Goal: Task Accomplishment & Management: Complete application form

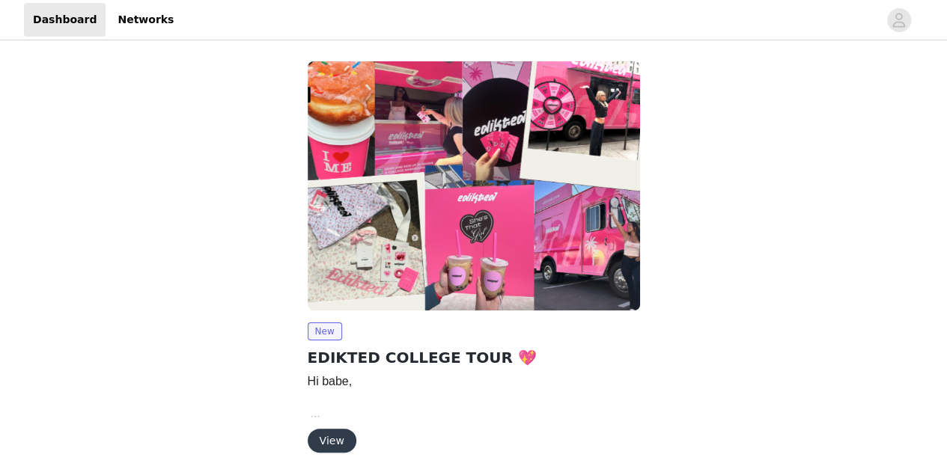
scroll to position [54, 0]
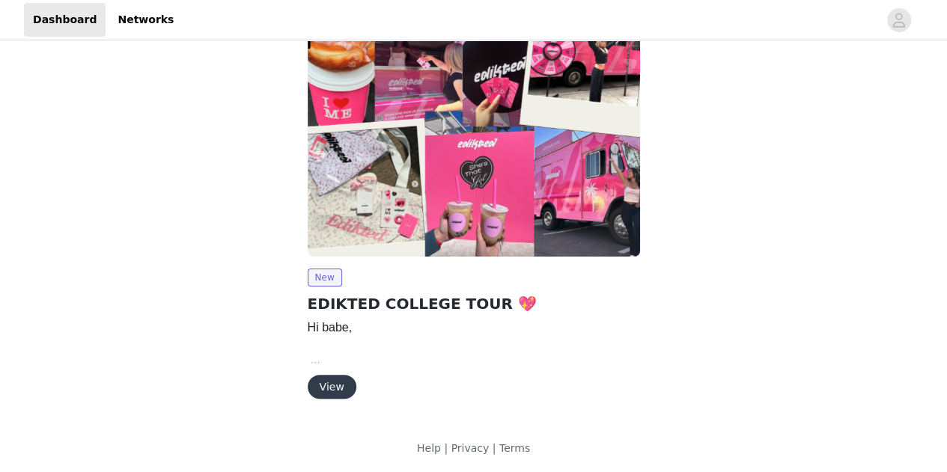
click at [341, 383] on button "View" at bounding box center [332, 387] width 49 height 24
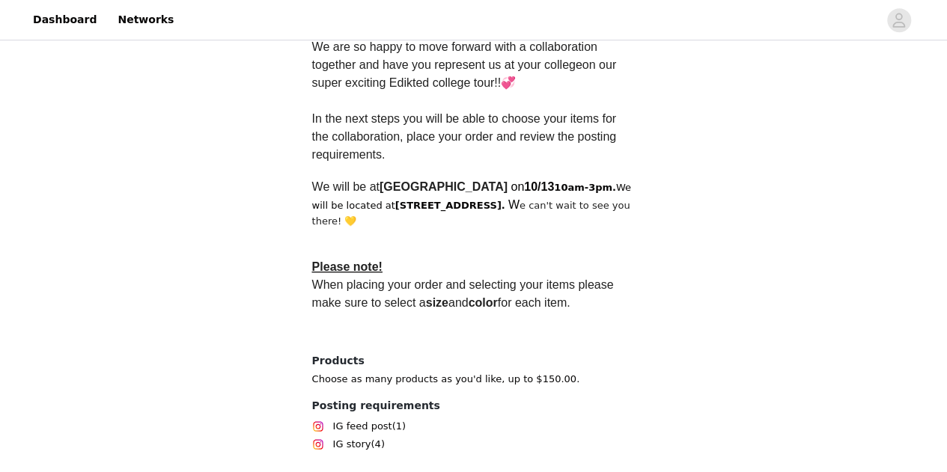
scroll to position [523, 0]
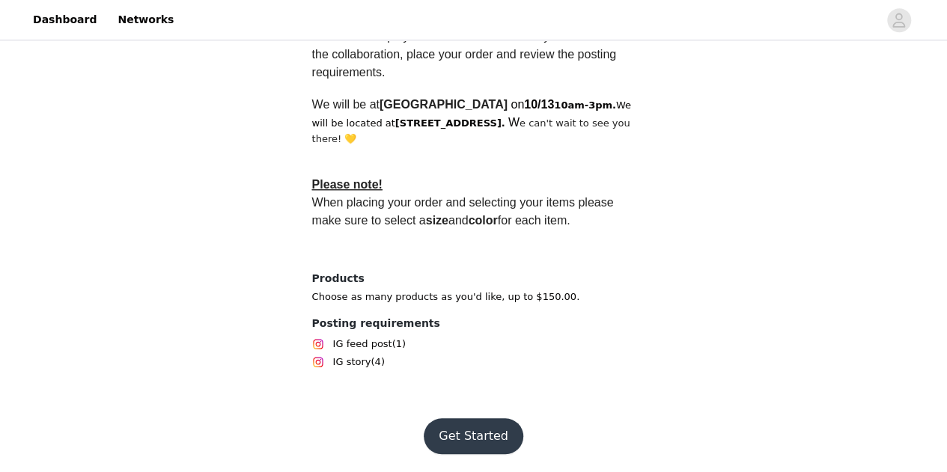
click at [496, 431] on button "Get Started" at bounding box center [474, 437] width 100 height 36
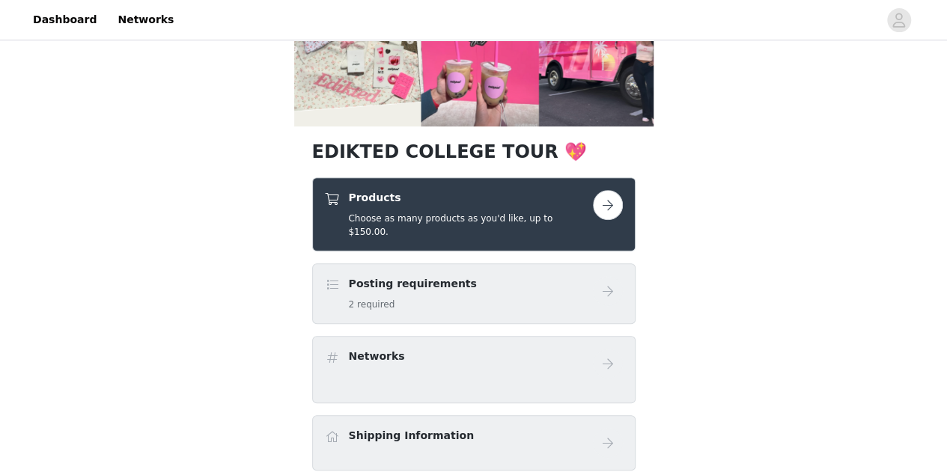
scroll to position [201, 0]
click at [598, 212] on button "button" at bounding box center [608, 204] width 30 height 30
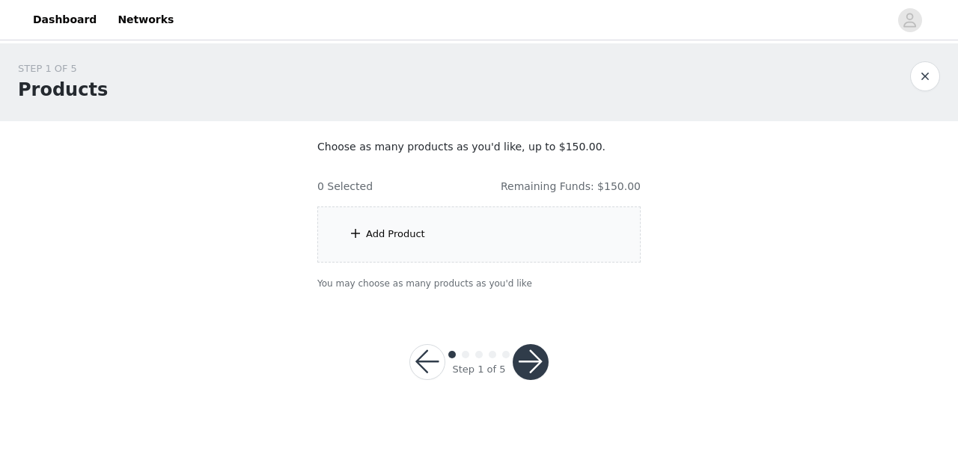
click at [503, 228] on div "Add Product" at bounding box center [478, 235] width 323 height 56
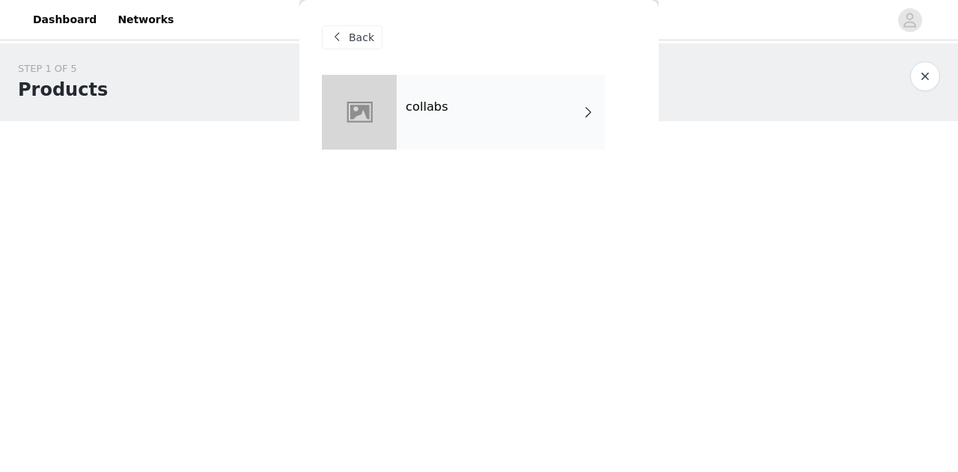
click at [494, 138] on div "collabs" at bounding box center [501, 112] width 208 height 75
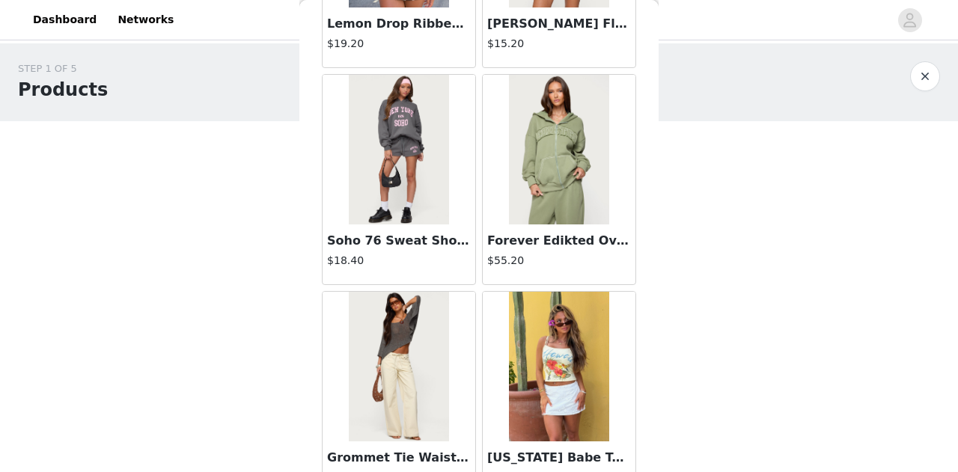
scroll to position [1814, 0]
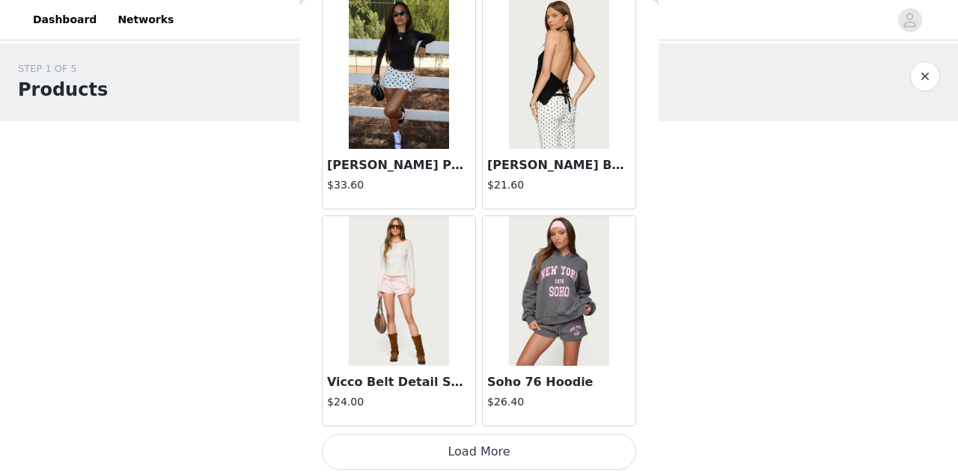
click at [467, 448] on button "Load More" at bounding box center [479, 452] width 314 height 36
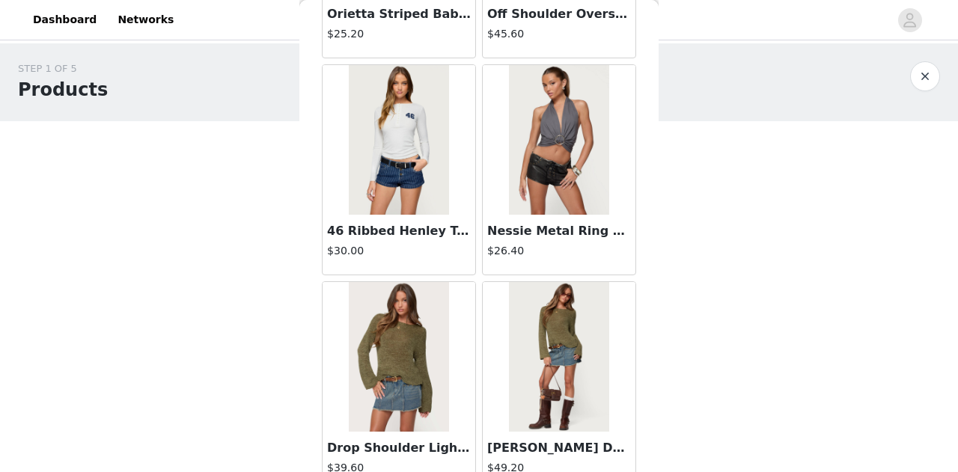
scroll to position [3980, 0]
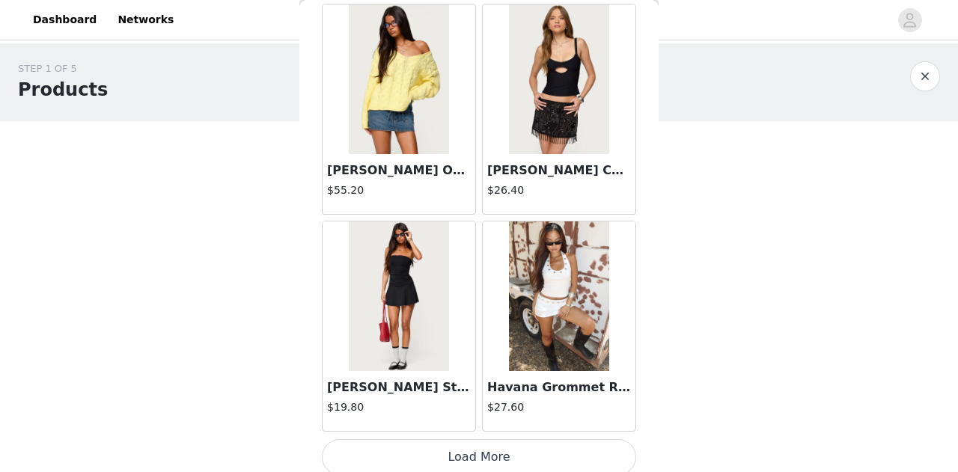
click at [450, 443] on button "Load More" at bounding box center [479, 458] width 314 height 36
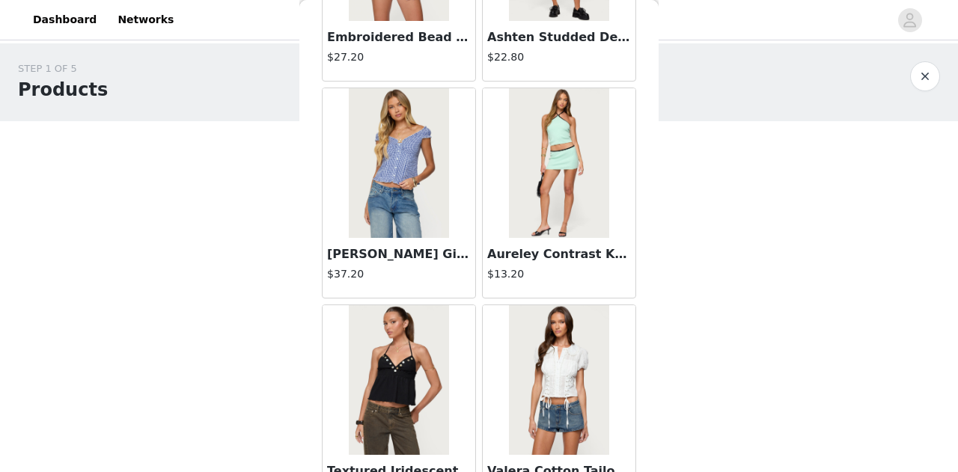
scroll to position [6146, 0]
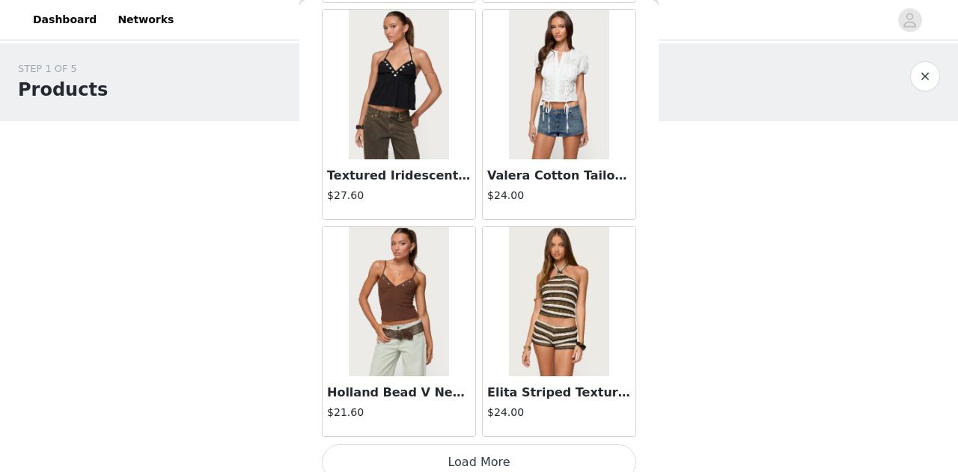
click at [541, 445] on button "Load More" at bounding box center [479, 463] width 314 height 36
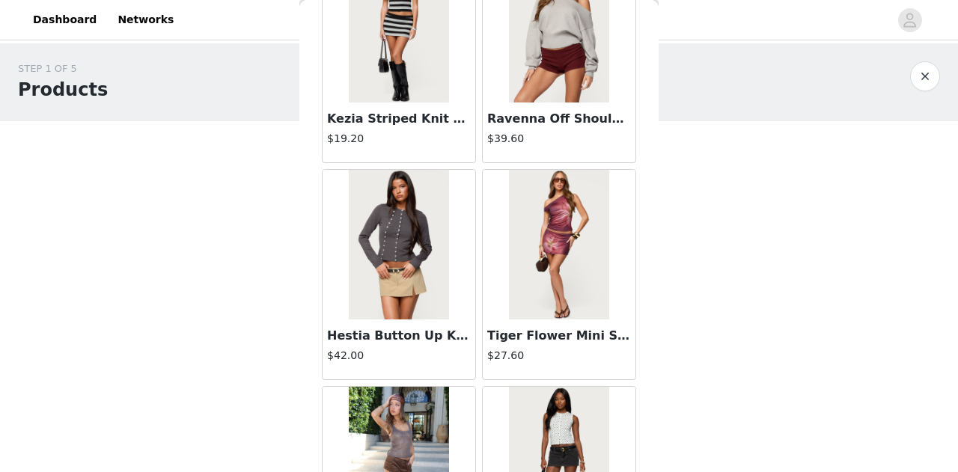
scroll to position [8313, 0]
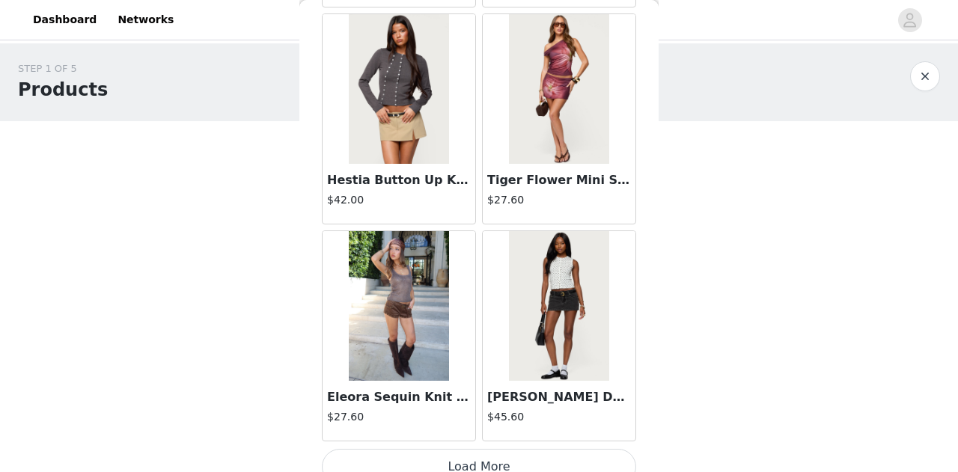
click at [502, 449] on button "Load More" at bounding box center [479, 467] width 314 height 36
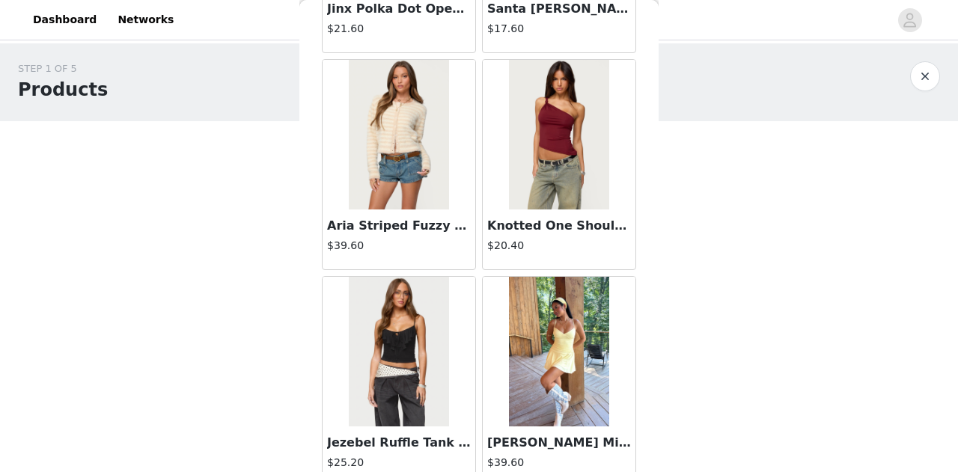
scroll to position [10479, 0]
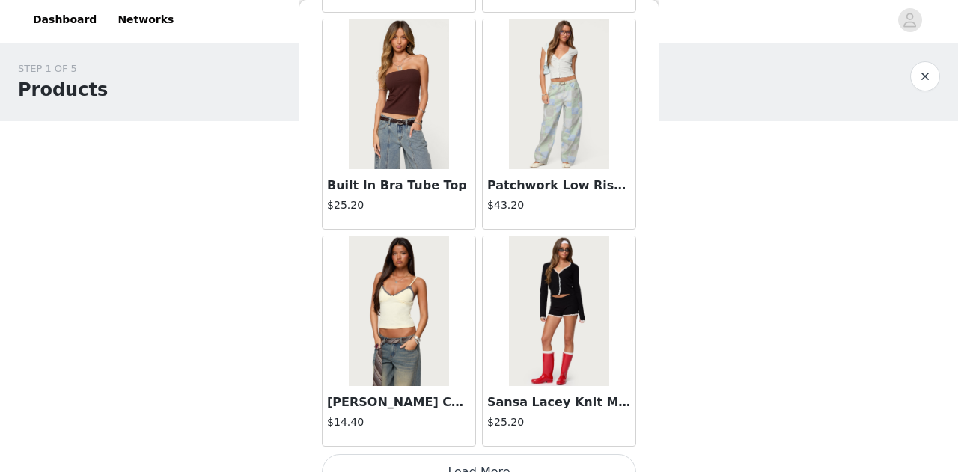
click at [511, 455] on button "Load More" at bounding box center [479, 473] width 314 height 36
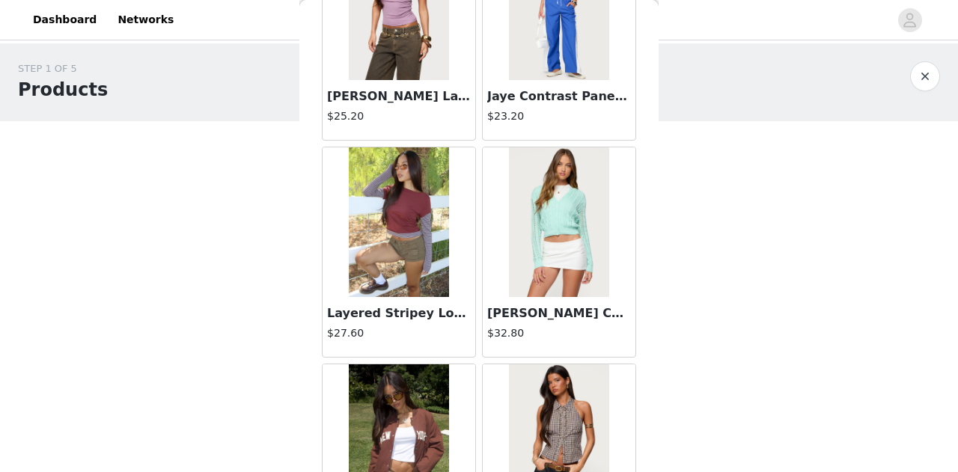
scroll to position [12645, 0]
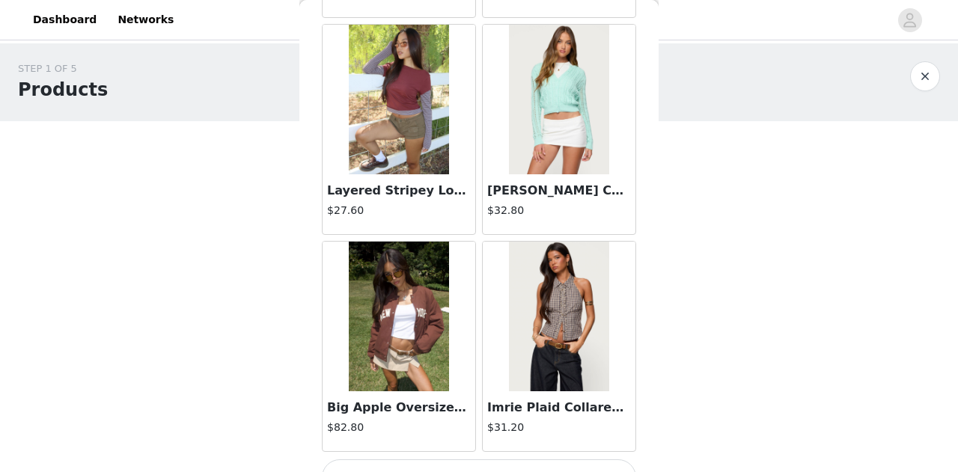
click at [532, 460] on button "Load More" at bounding box center [479, 478] width 314 height 36
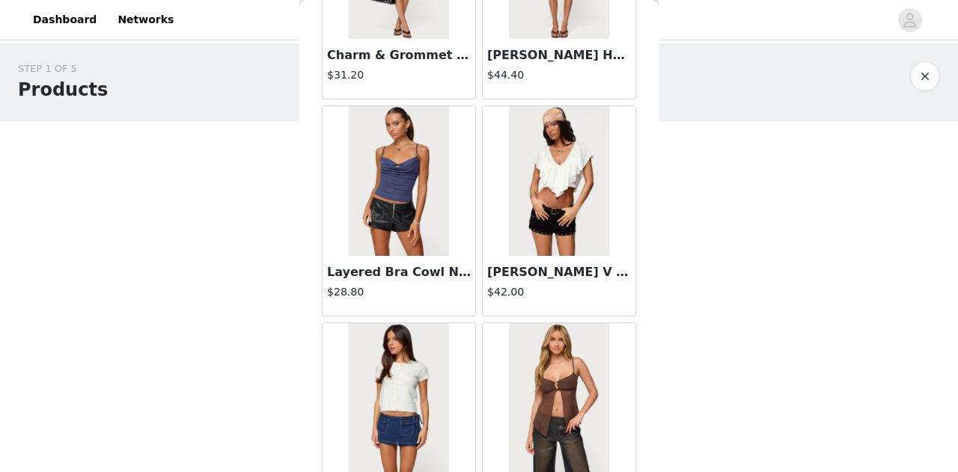
scroll to position [16978, 0]
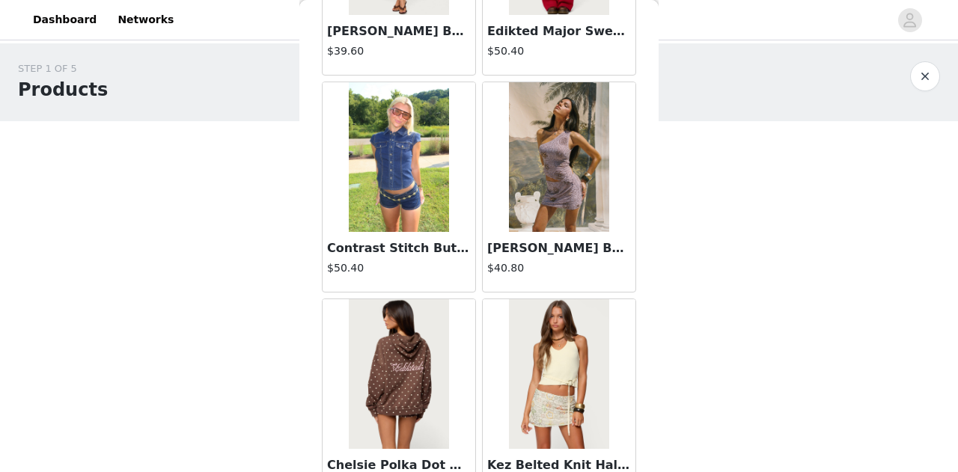
scroll to position [19145, 0]
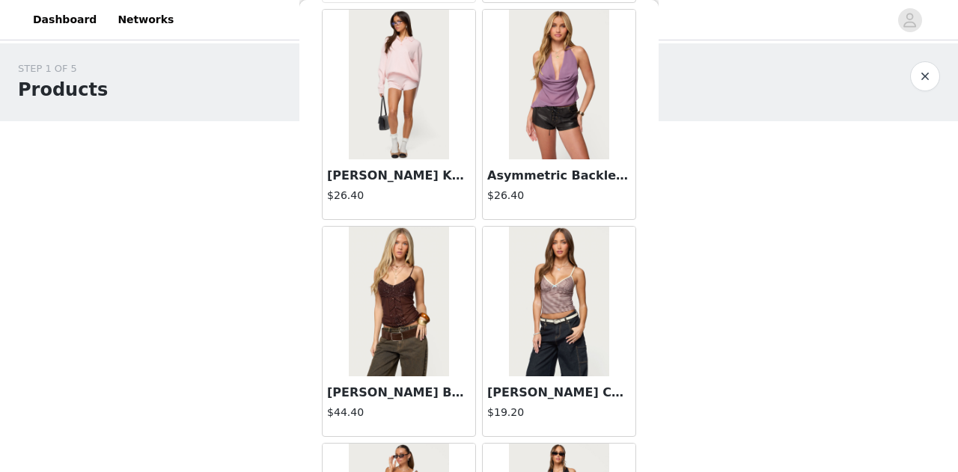
scroll to position [21312, 0]
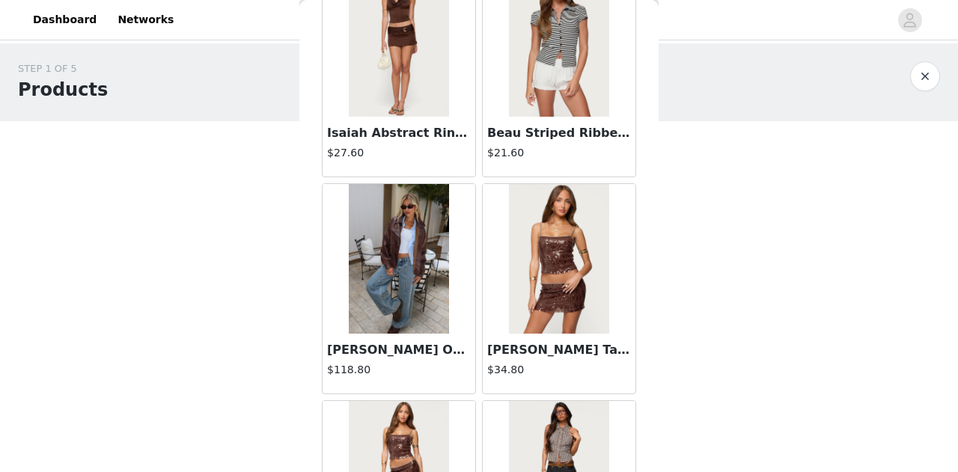
scroll to position [23478, 0]
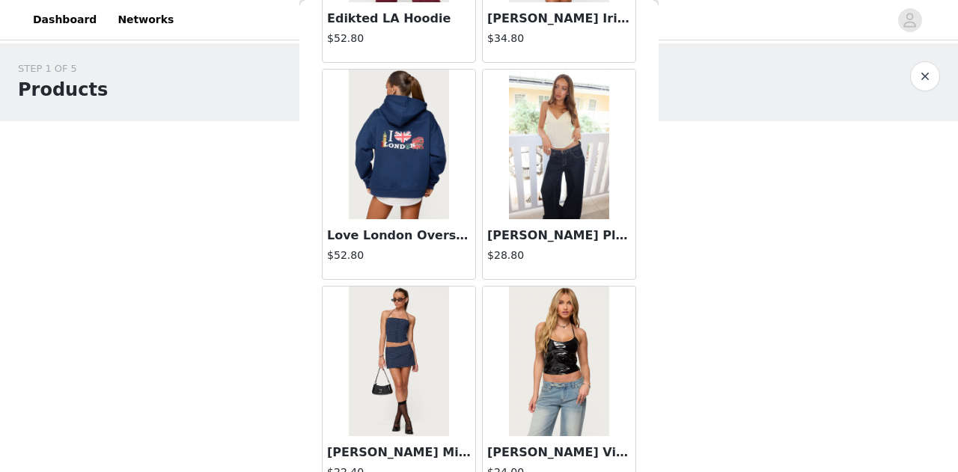
scroll to position [25644, 0]
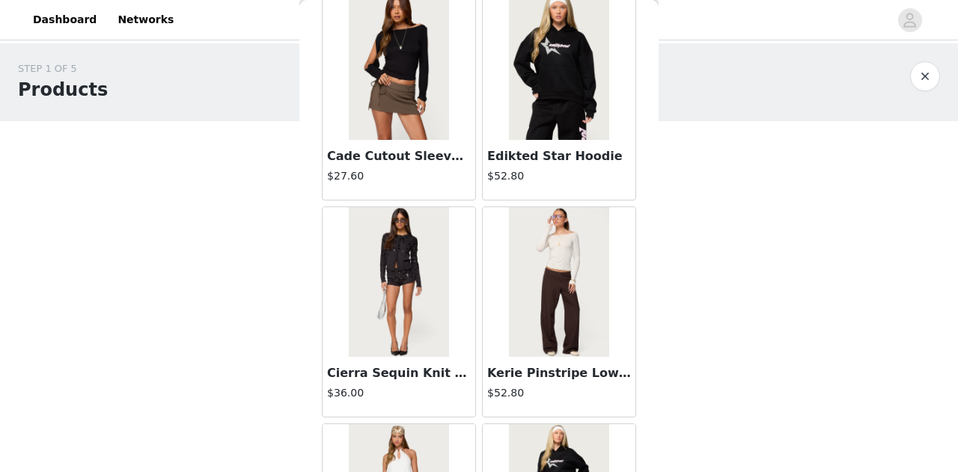
scroll to position [27811, 0]
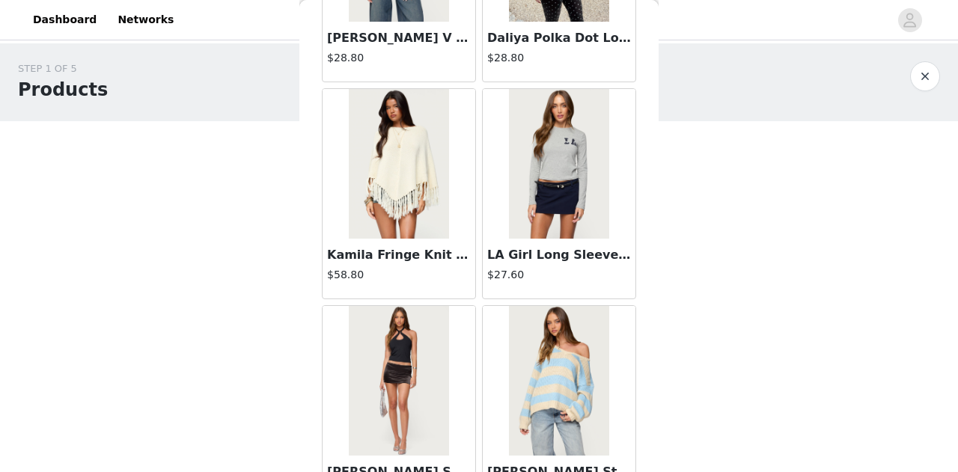
scroll to position [29977, 0]
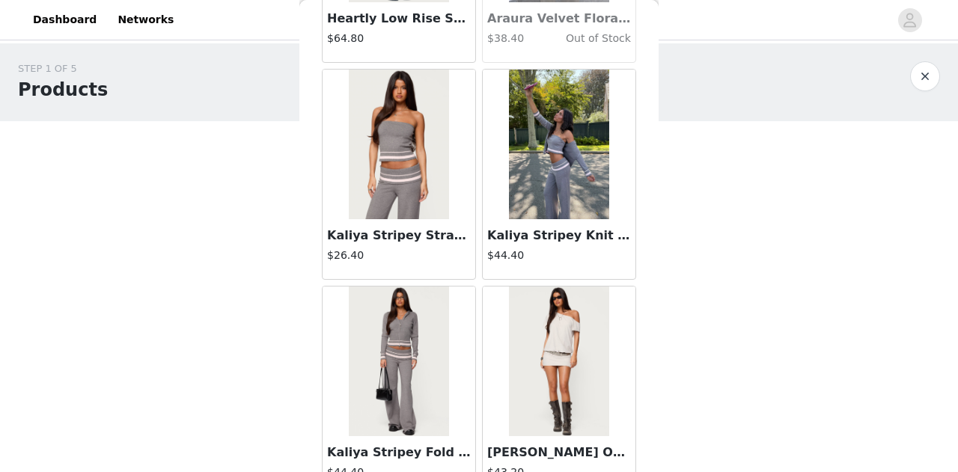
scroll to position [32143, 0]
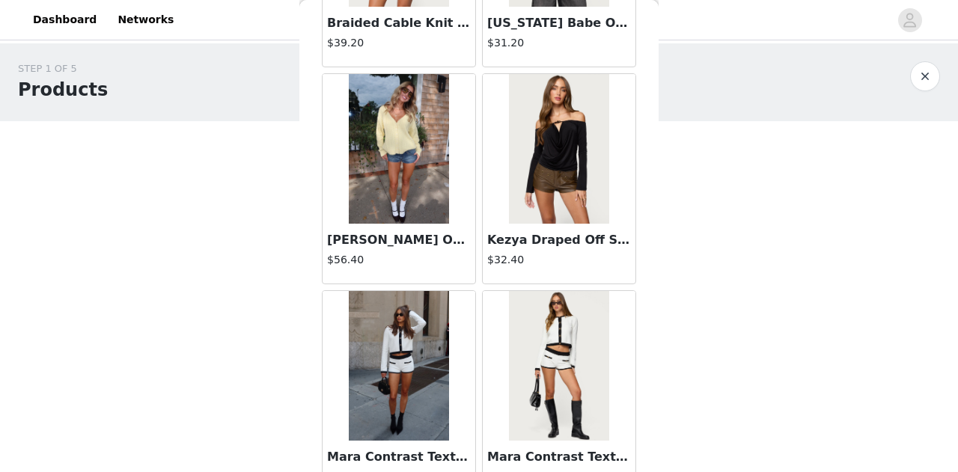
scroll to position [34310, 0]
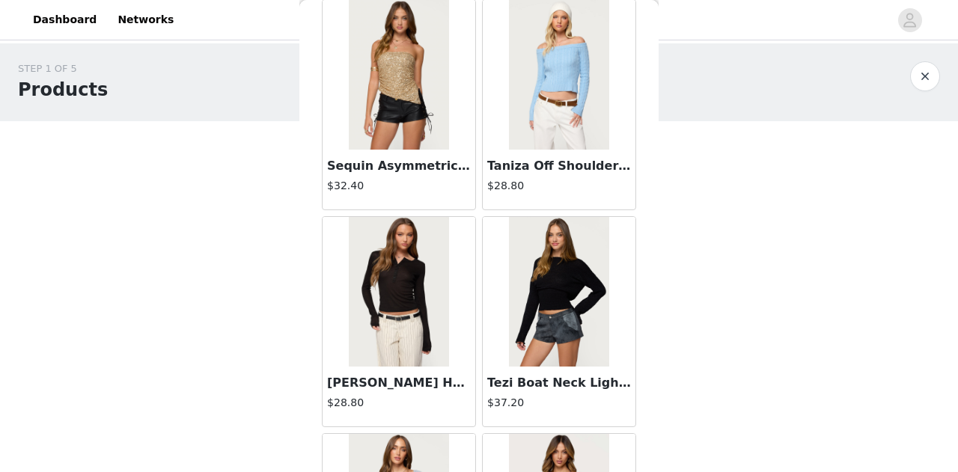
scroll to position [36477, 0]
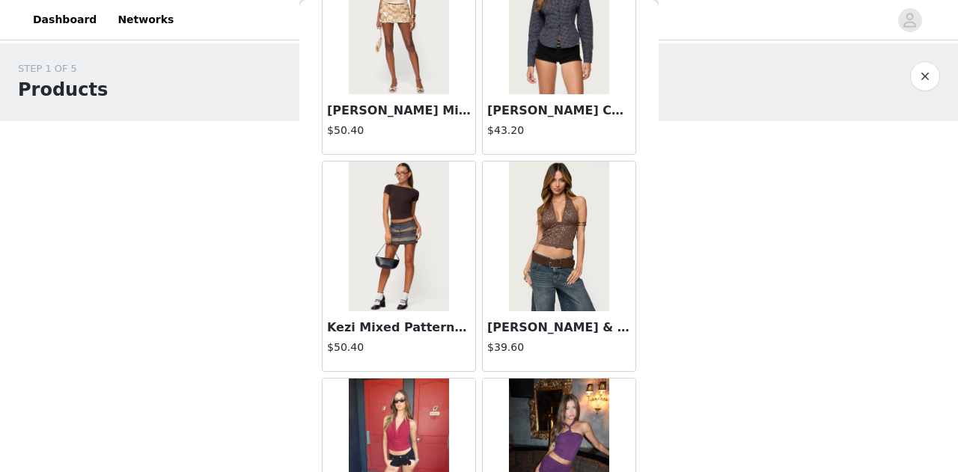
scroll to position [38643, 0]
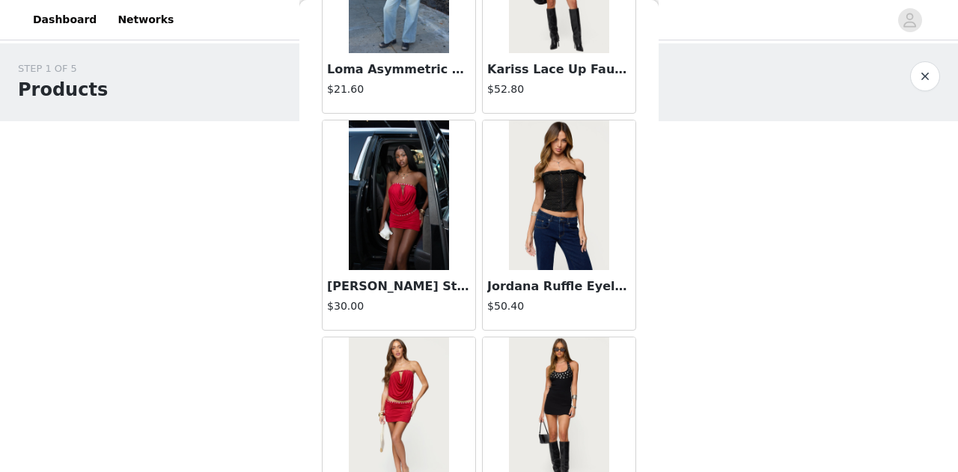
scroll to position [40810, 0]
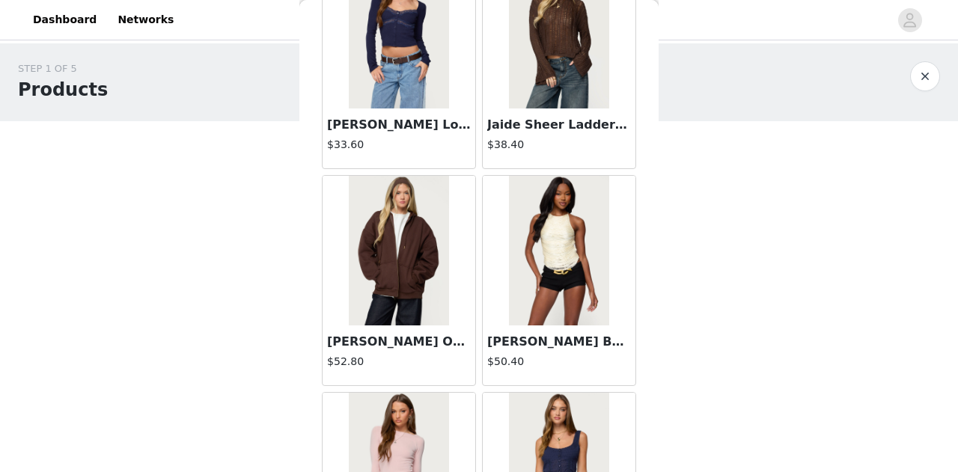
scroll to position [42976, 0]
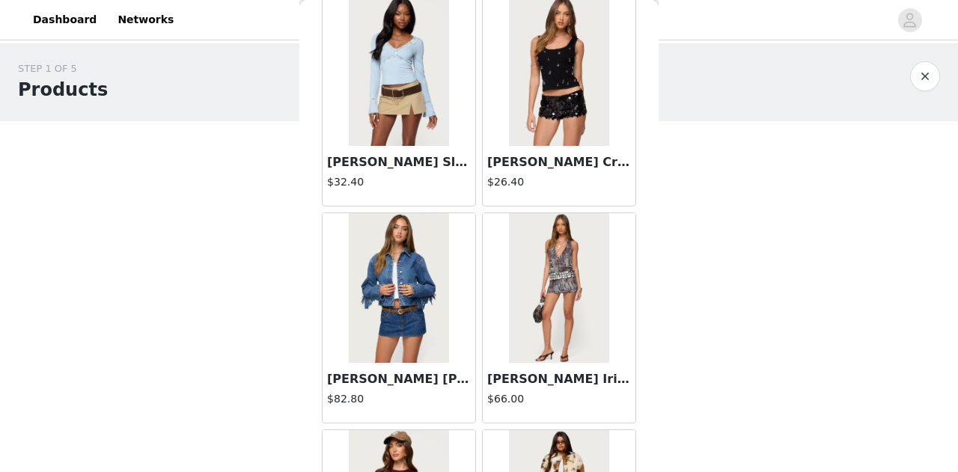
scroll to position [44242, 0]
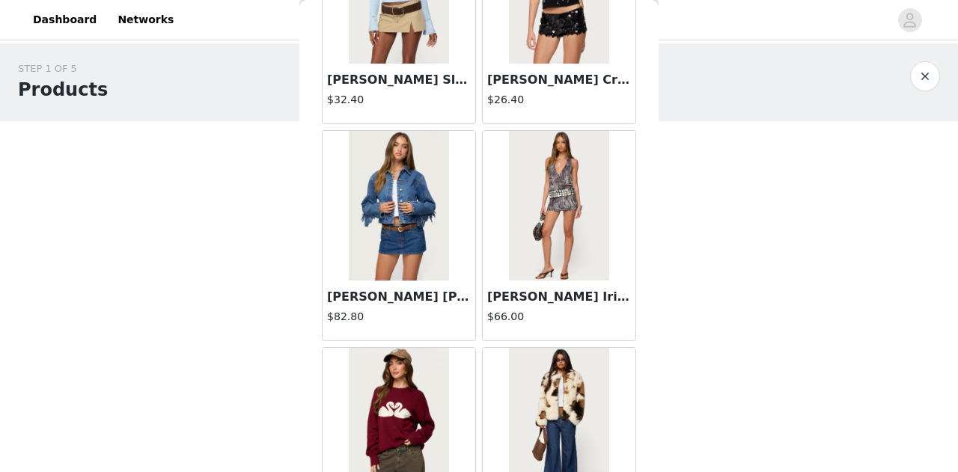
click at [776, 155] on div "STEP 1 OF 5 Products Choose as many products as you'd like, up to $150.00. 0 Se…" at bounding box center [479, 175] width 958 height 265
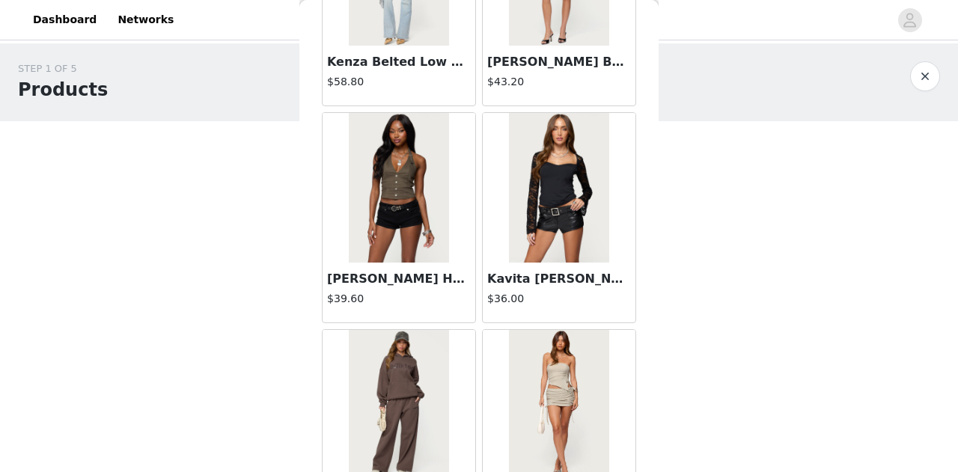
scroll to position [45142, 0]
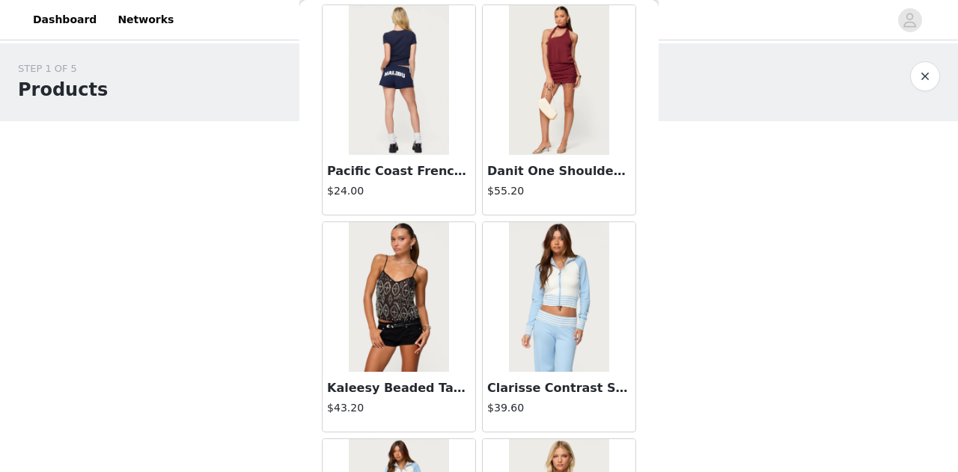
scroll to position [47309, 0]
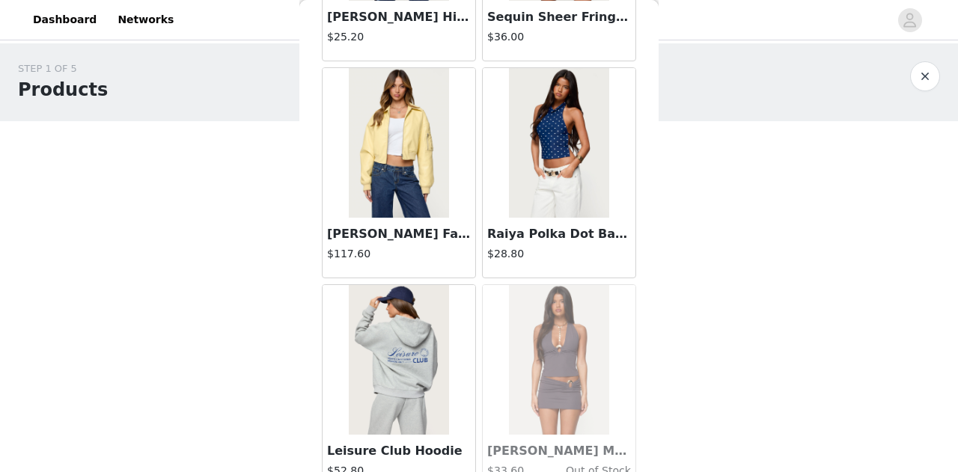
scroll to position [49475, 0]
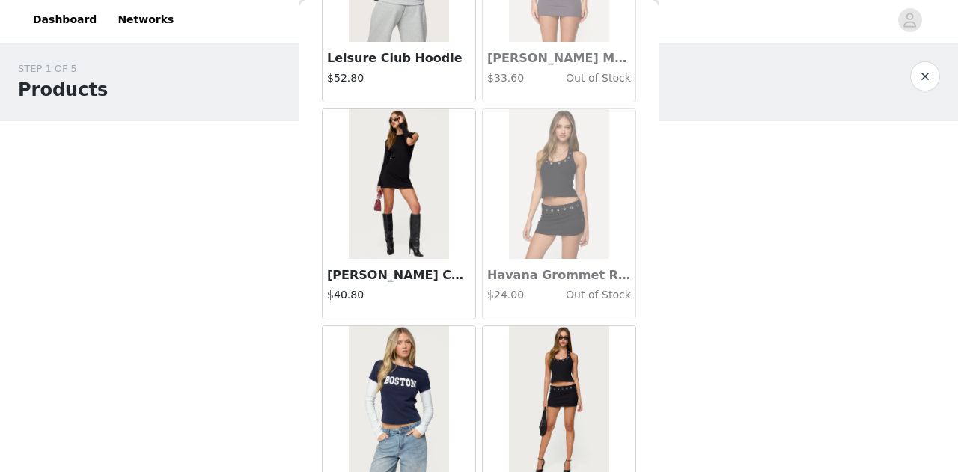
click at [920, 76] on button "button" at bounding box center [926, 76] width 30 height 30
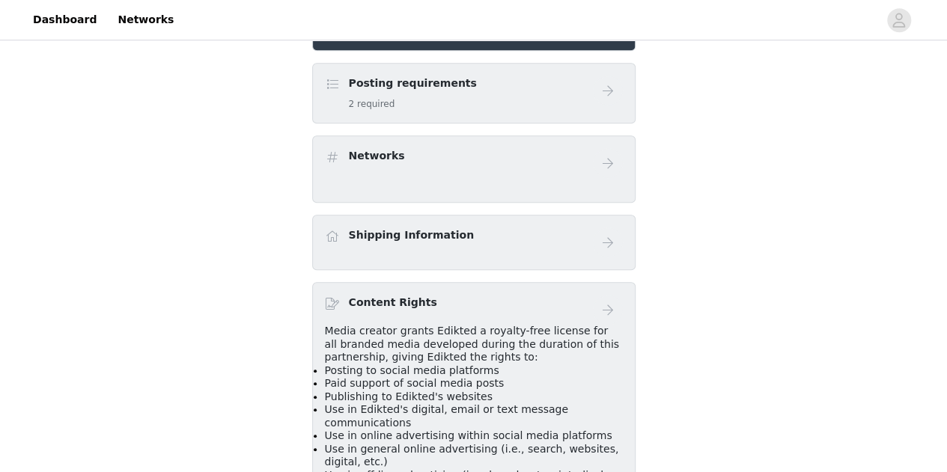
scroll to position [404, 0]
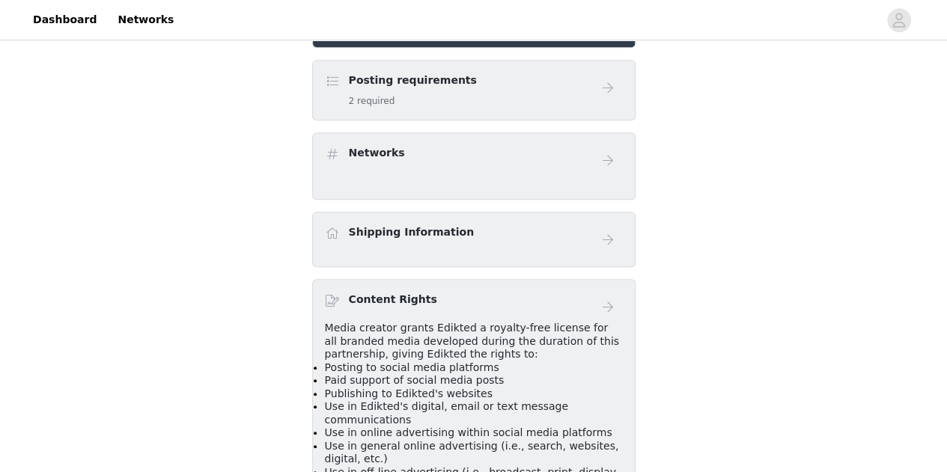
click at [554, 76] on div "Posting requirements 2 required" at bounding box center [459, 90] width 268 height 35
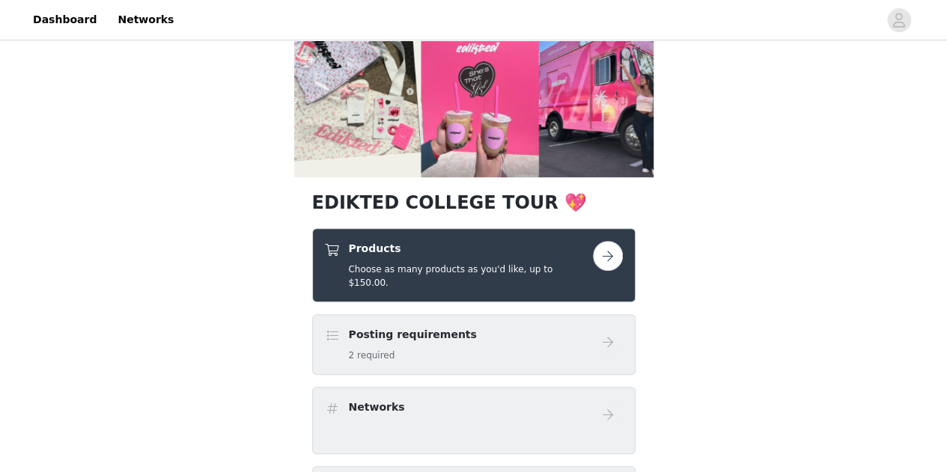
scroll to position [142, 0]
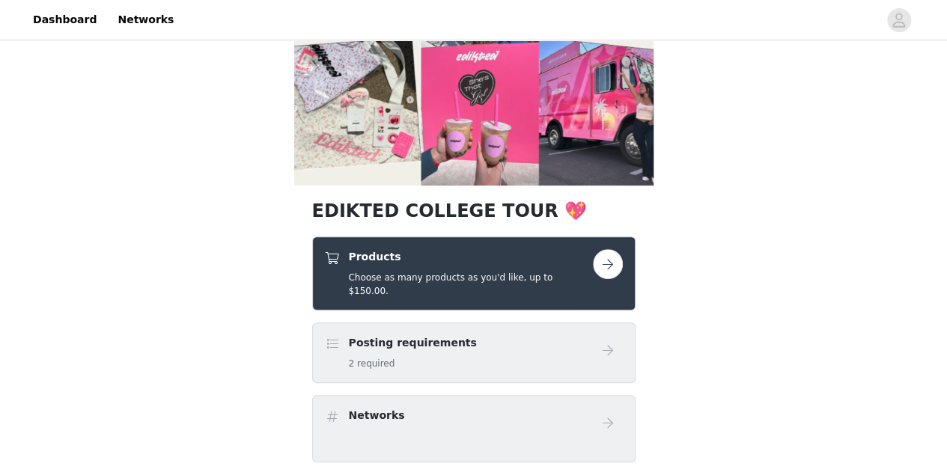
click at [619, 257] on button "button" at bounding box center [608, 264] width 30 height 30
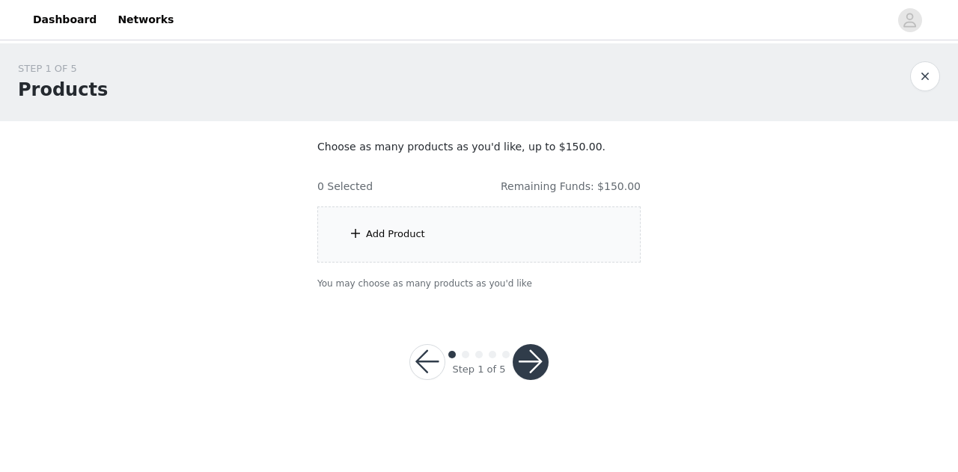
click at [500, 233] on div "Add Product" at bounding box center [478, 235] width 323 height 56
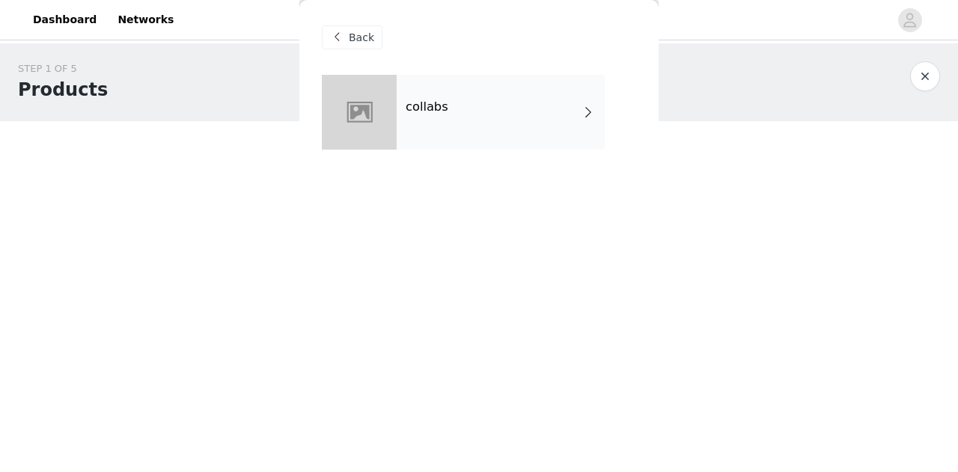
click at [587, 95] on div "collabs" at bounding box center [501, 112] width 208 height 75
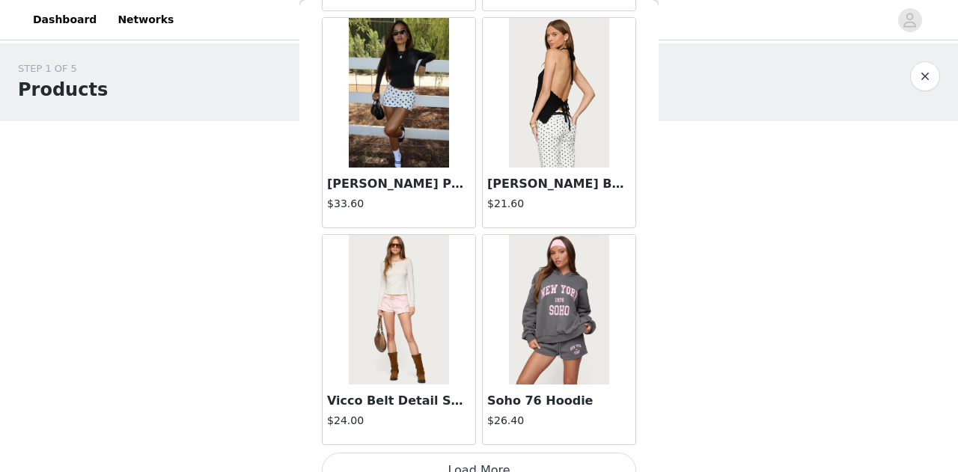
scroll to position [1814, 0]
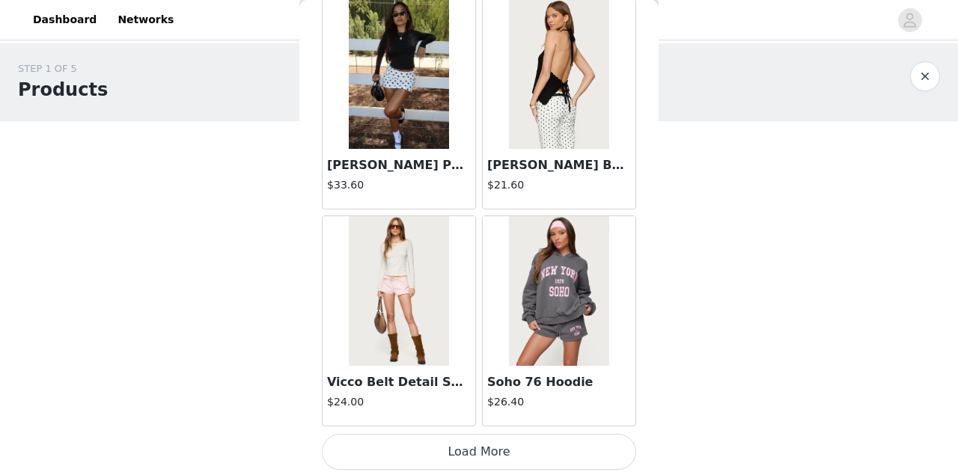
click at [472, 435] on button "Load More" at bounding box center [479, 452] width 314 height 36
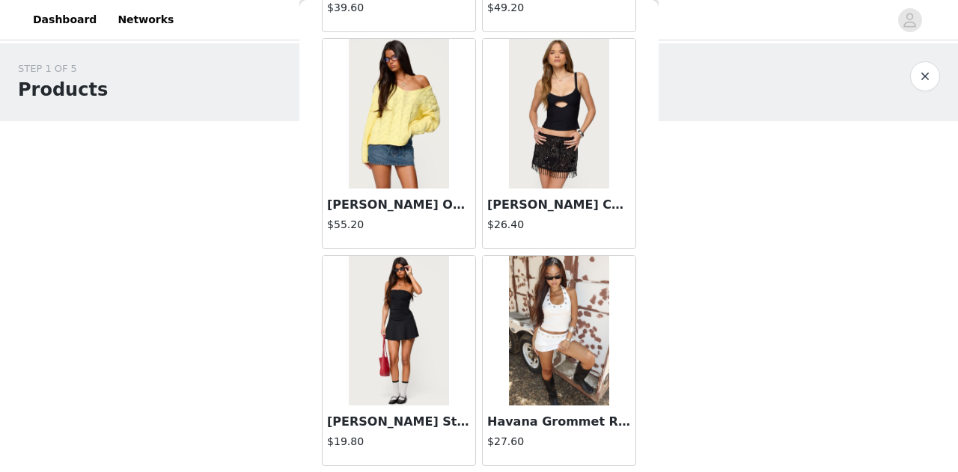
scroll to position [3980, 0]
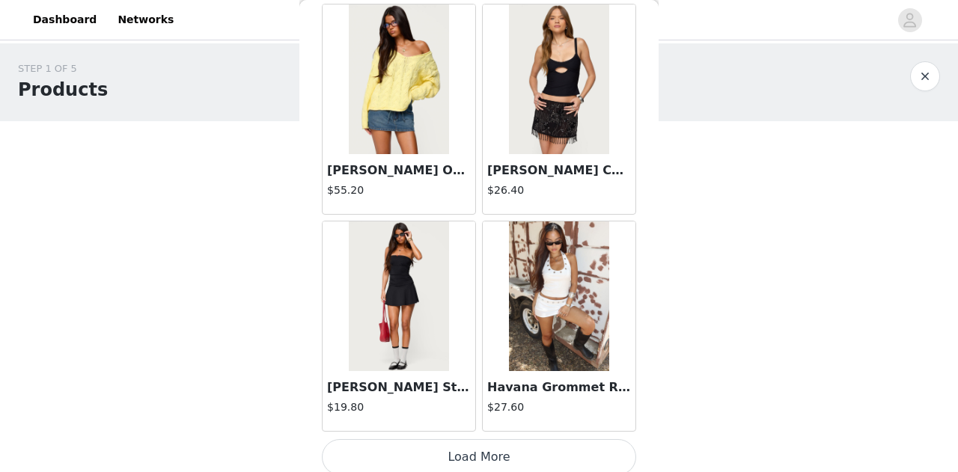
click at [484, 456] on button "Load More" at bounding box center [479, 458] width 314 height 36
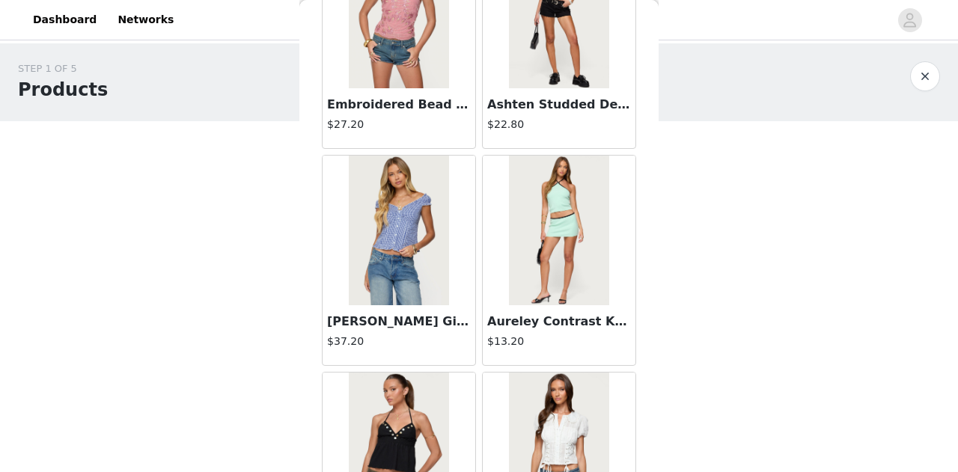
scroll to position [6146, 0]
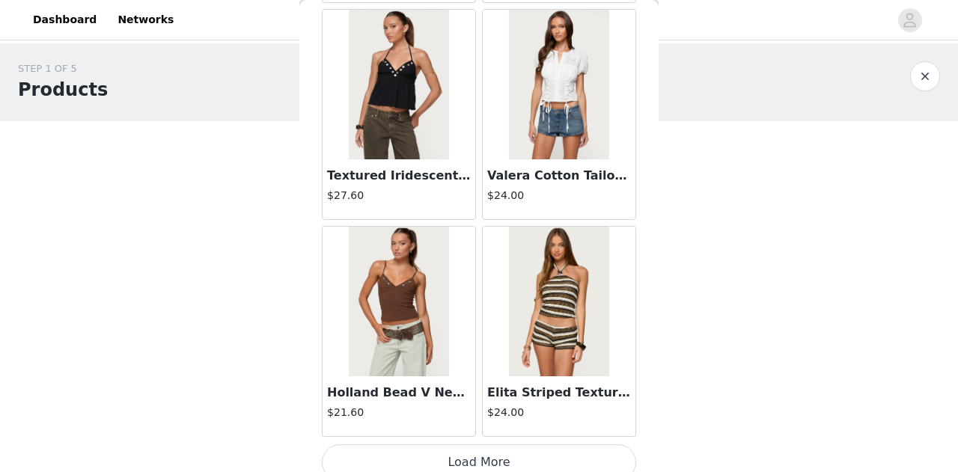
click at [427, 460] on button "Load More" at bounding box center [479, 463] width 314 height 36
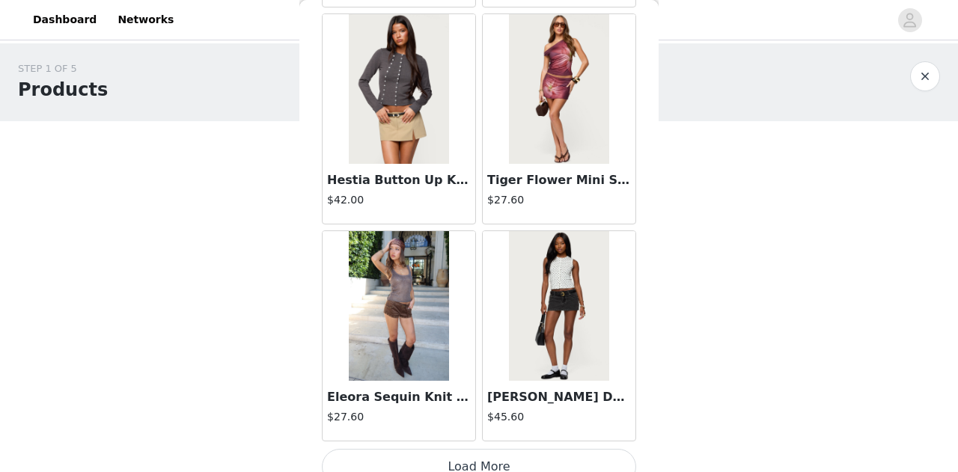
click at [499, 449] on button "Load More" at bounding box center [479, 467] width 314 height 36
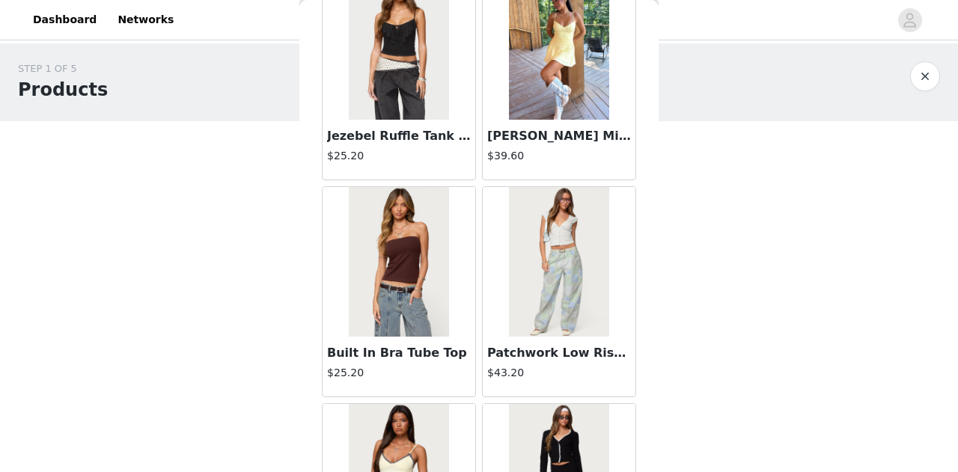
scroll to position [10479, 0]
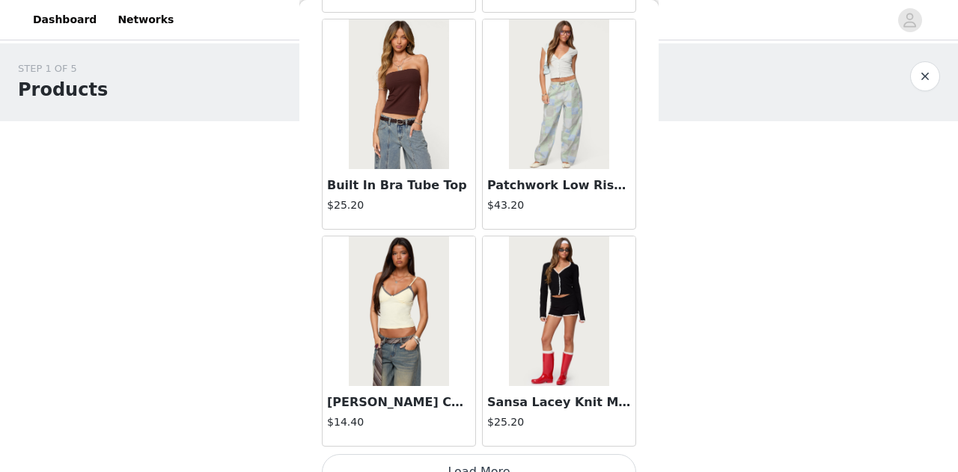
click at [505, 455] on button "Load More" at bounding box center [479, 473] width 314 height 36
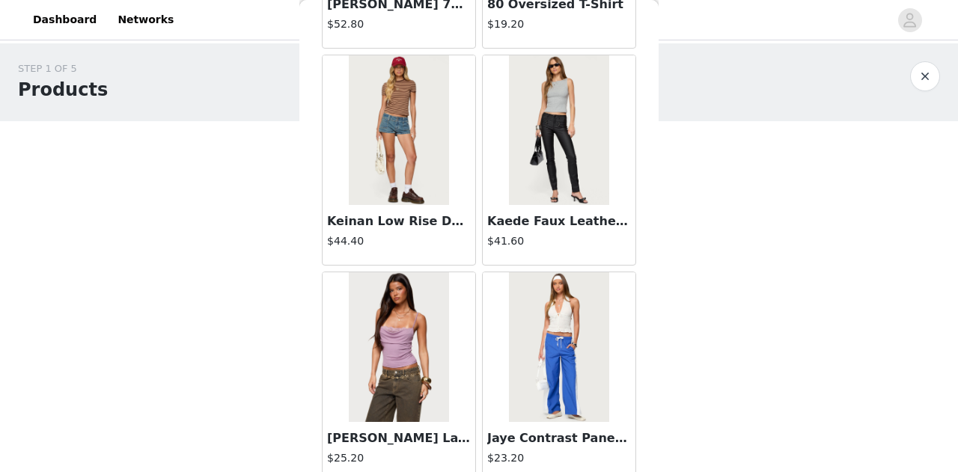
scroll to position [12645, 0]
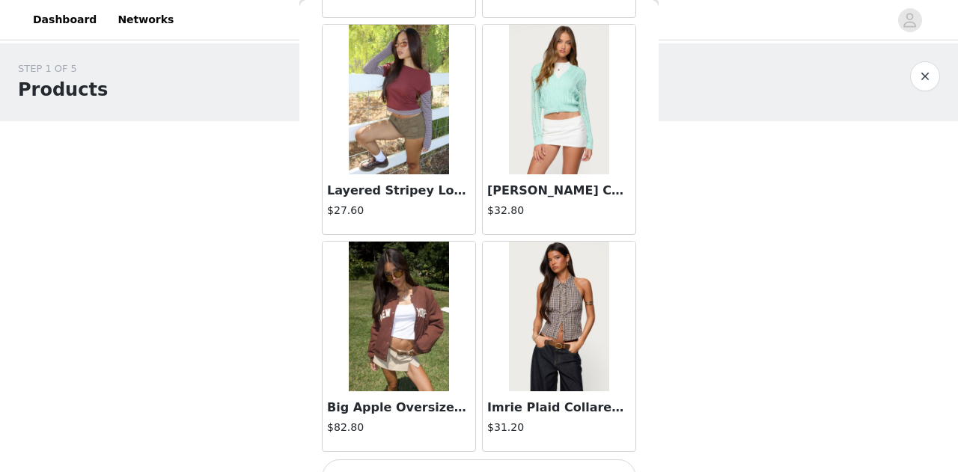
click at [475, 460] on button "Load More" at bounding box center [479, 478] width 314 height 36
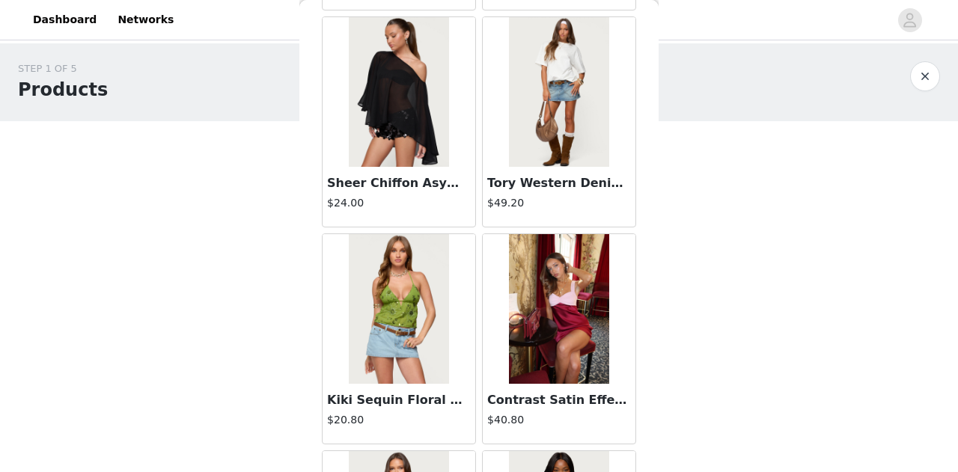
scroll to position [14812, 0]
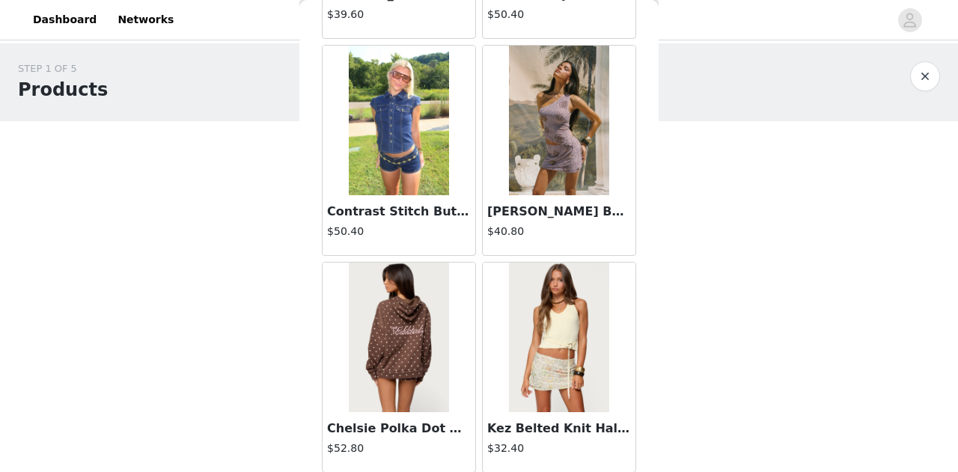
scroll to position [19145, 0]
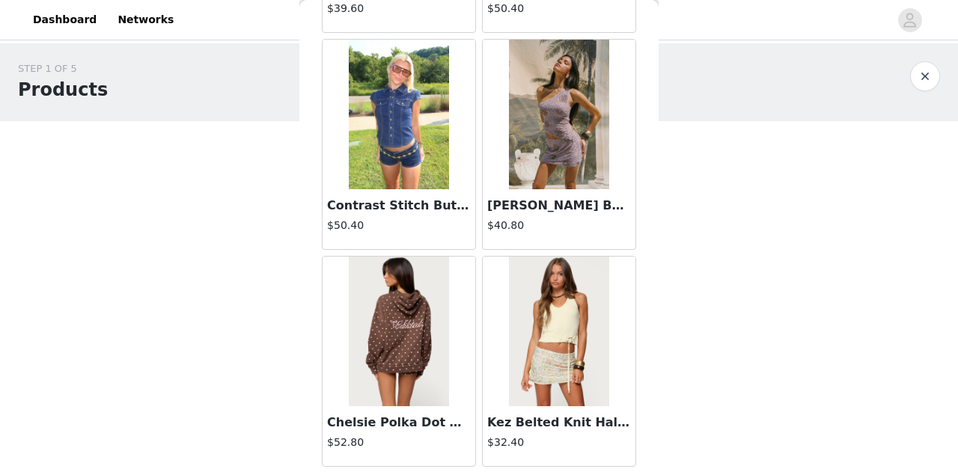
click at [577, 350] on img at bounding box center [559, 332] width 100 height 150
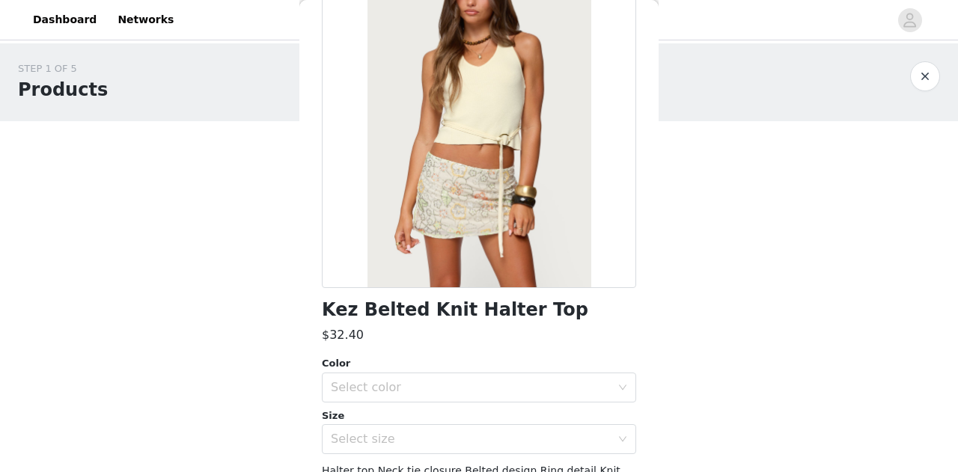
scroll to position [127, 0]
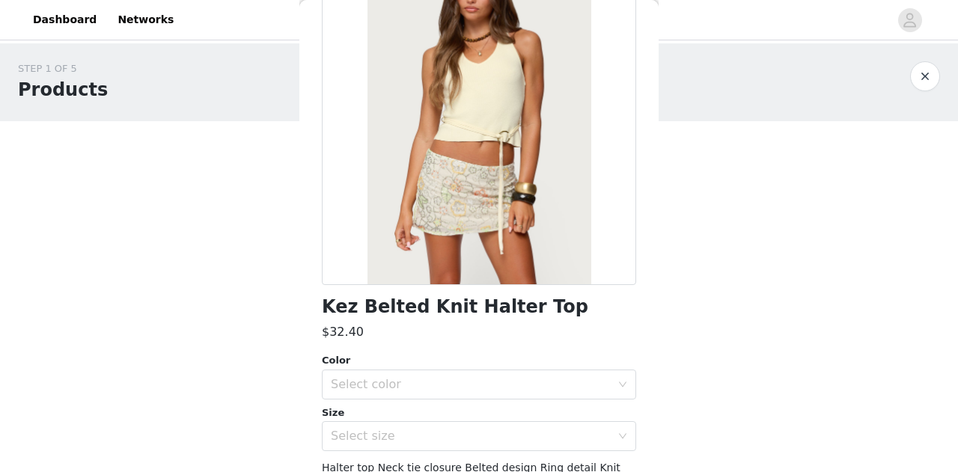
click at [555, 230] on div at bounding box center [479, 116] width 314 height 337
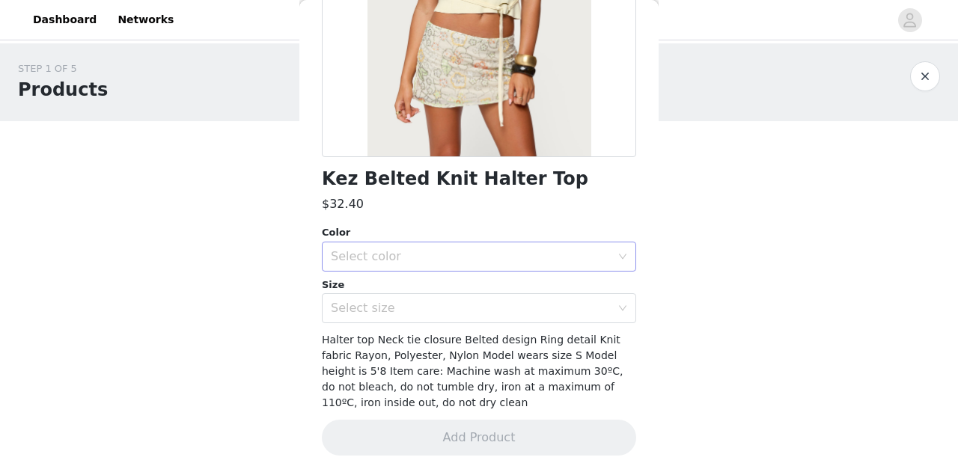
scroll to position [0, 0]
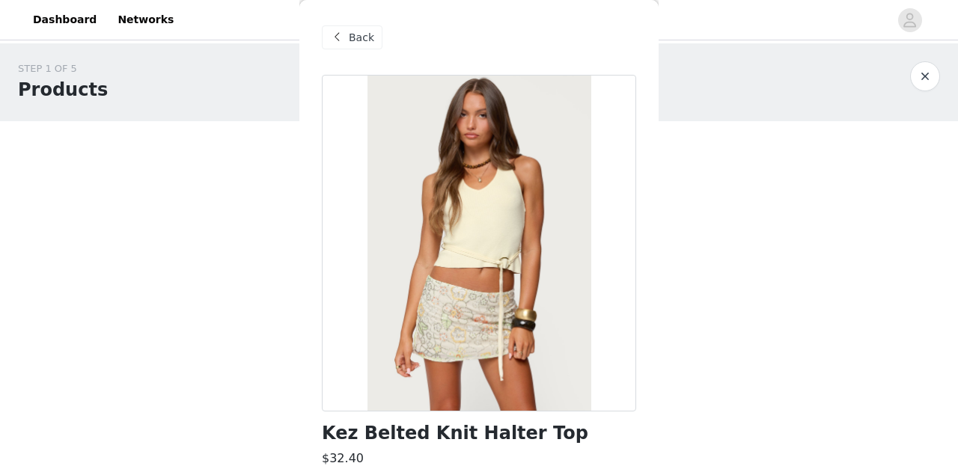
click at [337, 37] on span at bounding box center [337, 37] width 18 height 18
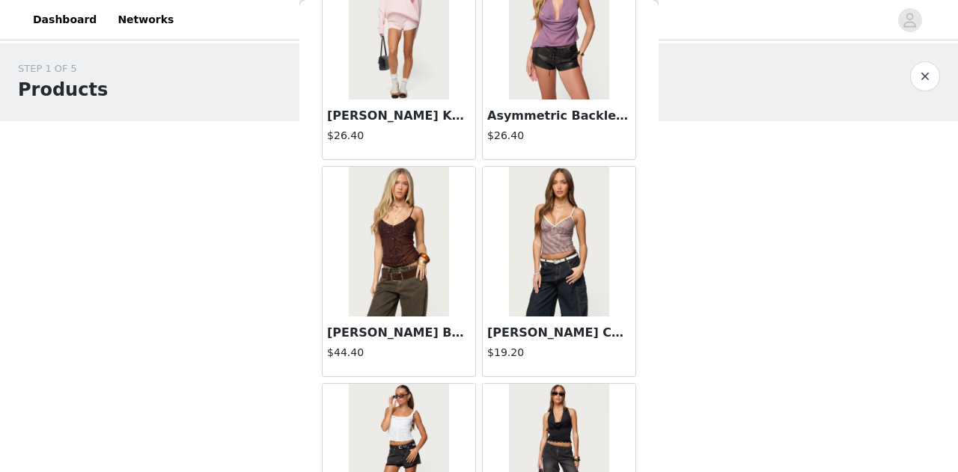
scroll to position [21312, 0]
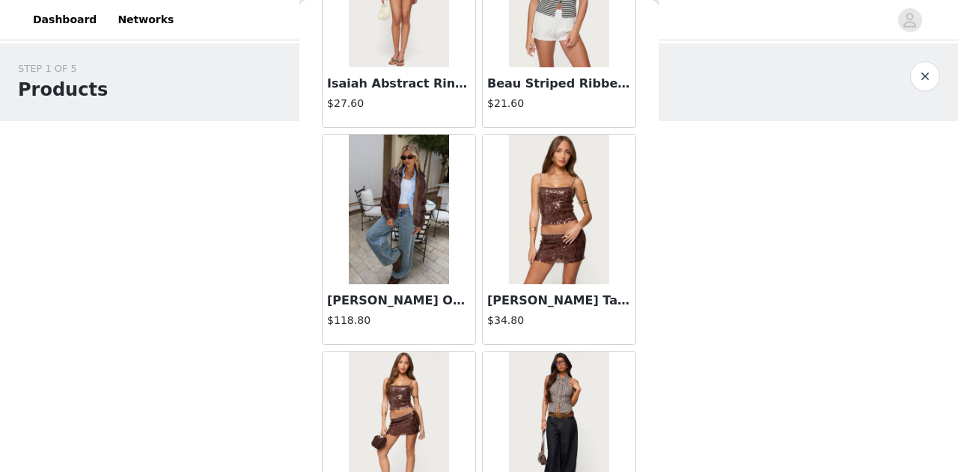
scroll to position [23478, 0]
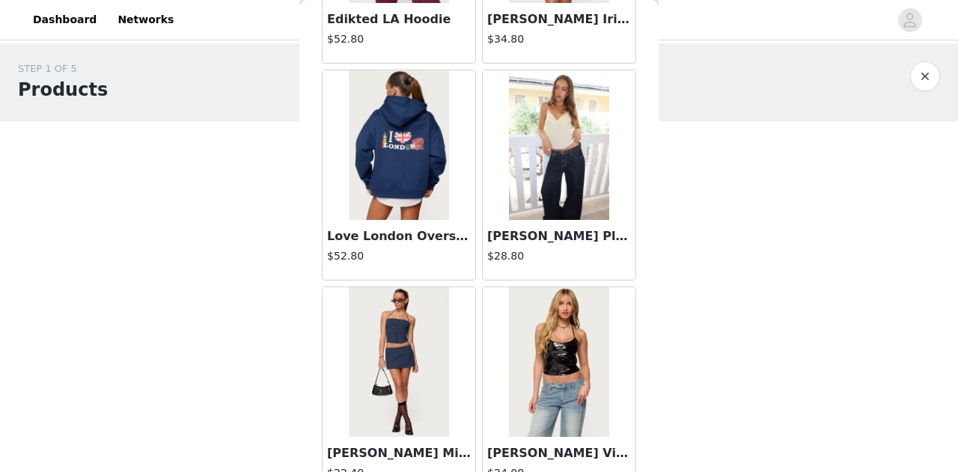
scroll to position [25644, 0]
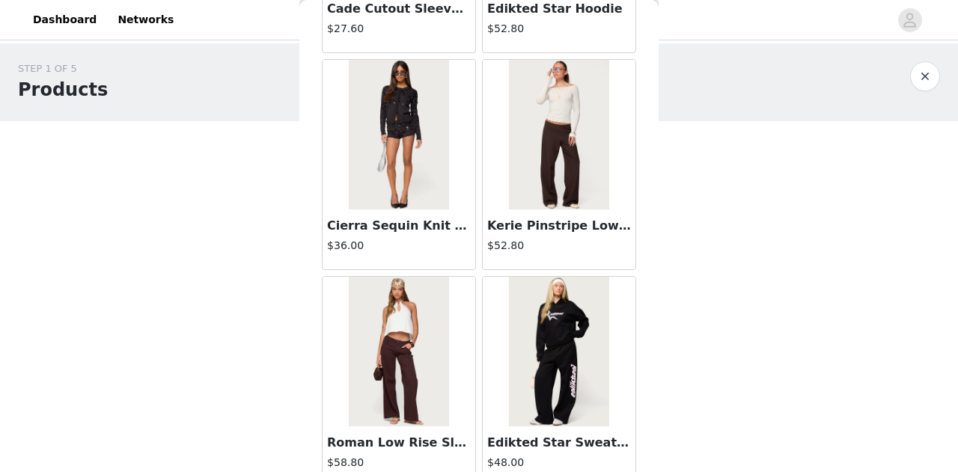
scroll to position [27811, 0]
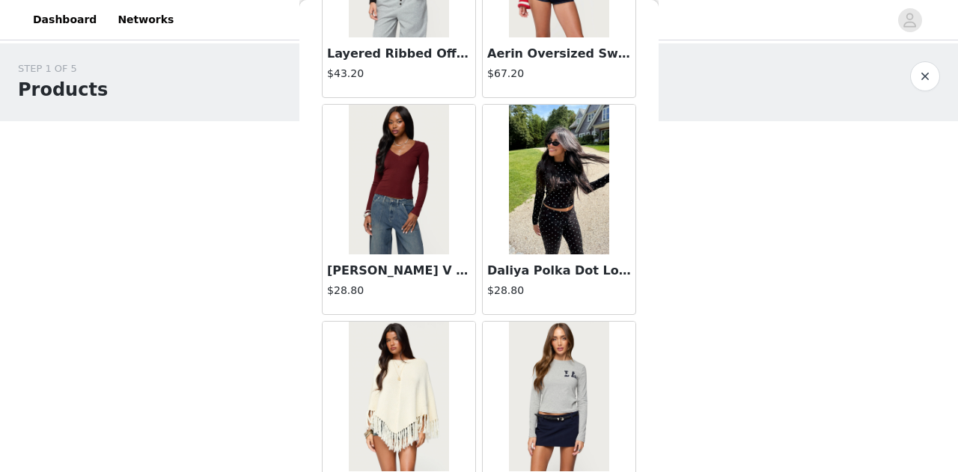
scroll to position [29977, 0]
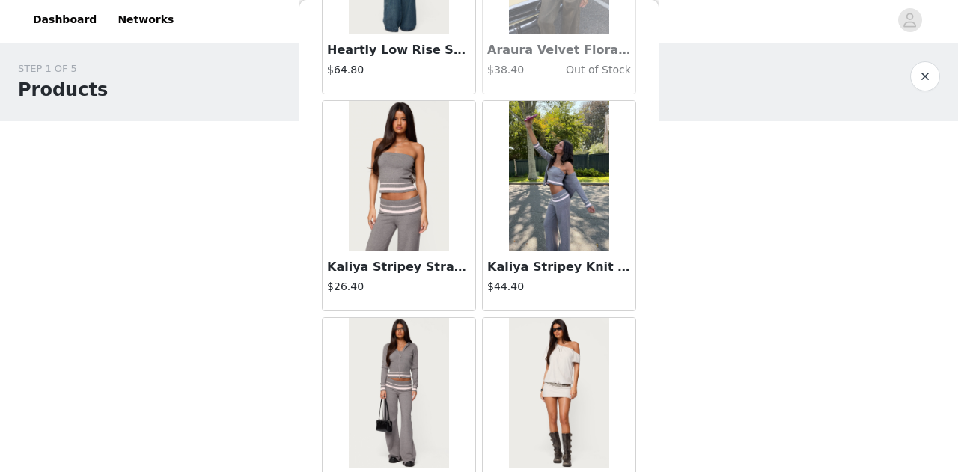
scroll to position [32143, 0]
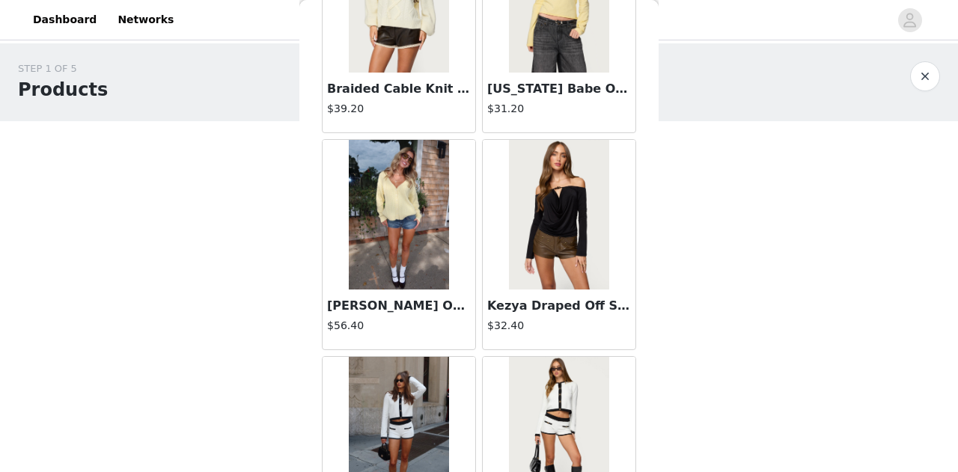
scroll to position [34310, 0]
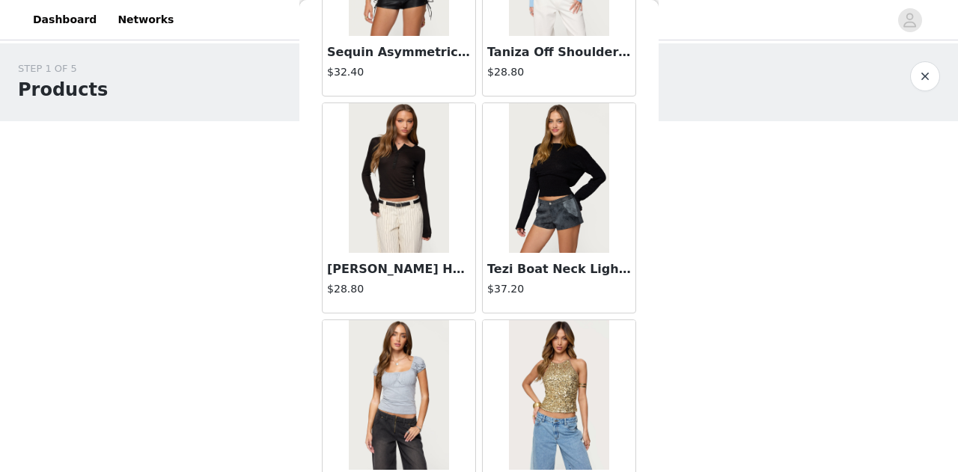
scroll to position [36477, 0]
